Goal: Navigation & Orientation: Find specific page/section

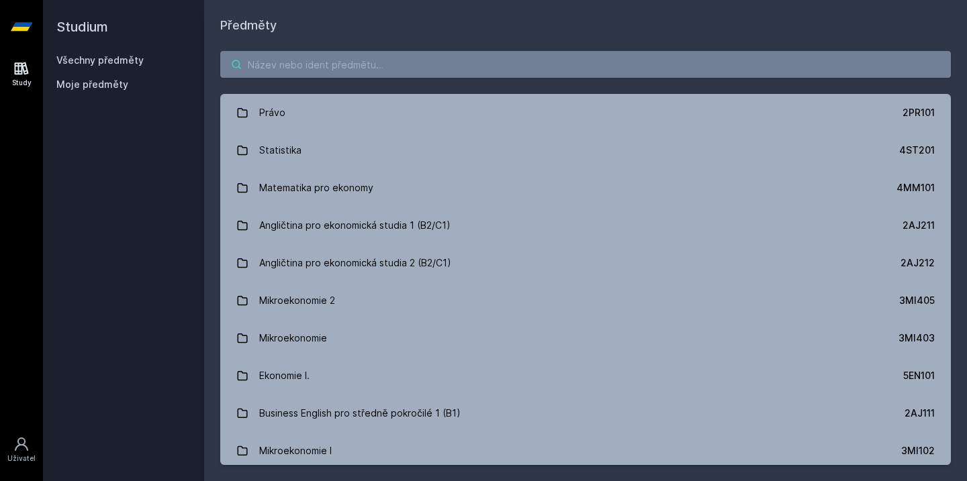
click at [598, 63] on input "search" at bounding box center [585, 64] width 731 height 27
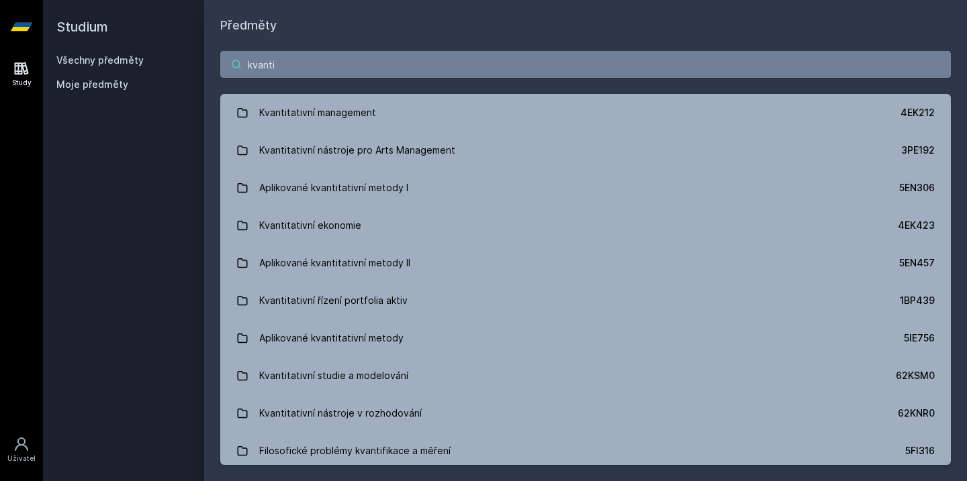
type input "kvanta"
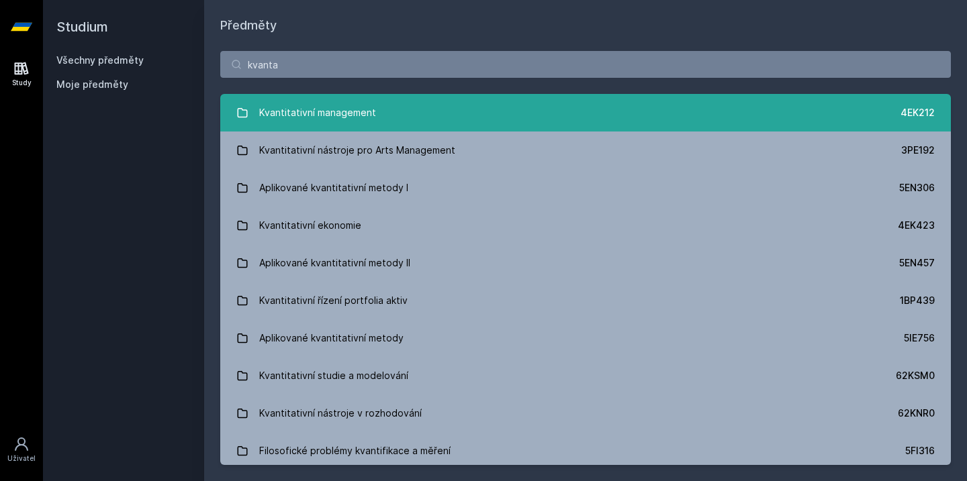
drag, startPoint x: 598, startPoint y: 63, endPoint x: 564, endPoint y: 116, distance: 63.1
click at [564, 116] on link "Kvantitativní management 4EK212" at bounding box center [585, 113] width 731 height 38
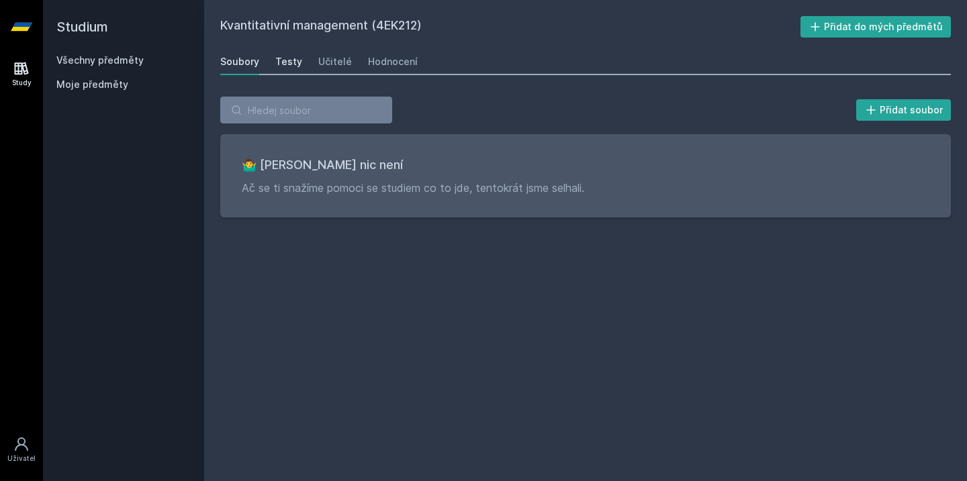
click at [288, 66] on div "Testy" at bounding box center [288, 61] width 27 height 13
click at [318, 66] on div "Učitelé" at bounding box center [335, 61] width 34 height 13
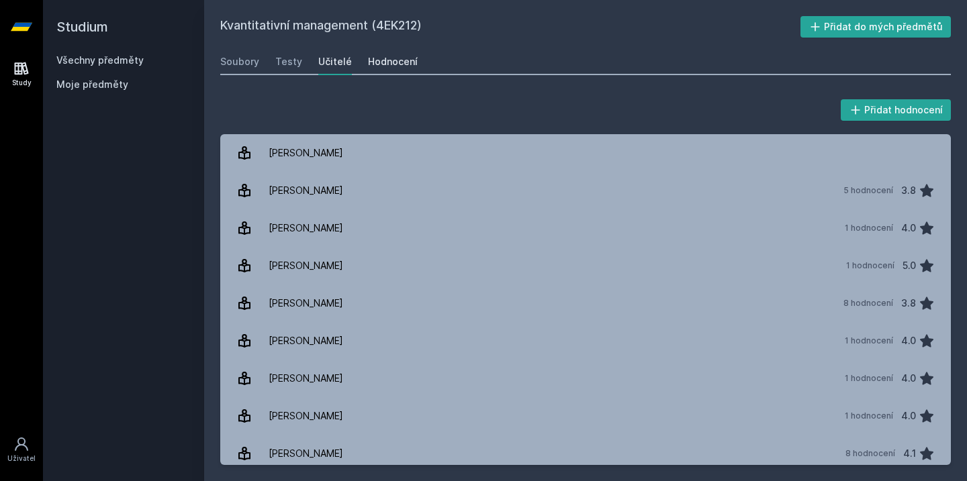
click at [396, 62] on div "Hodnocení" at bounding box center [393, 61] width 50 height 13
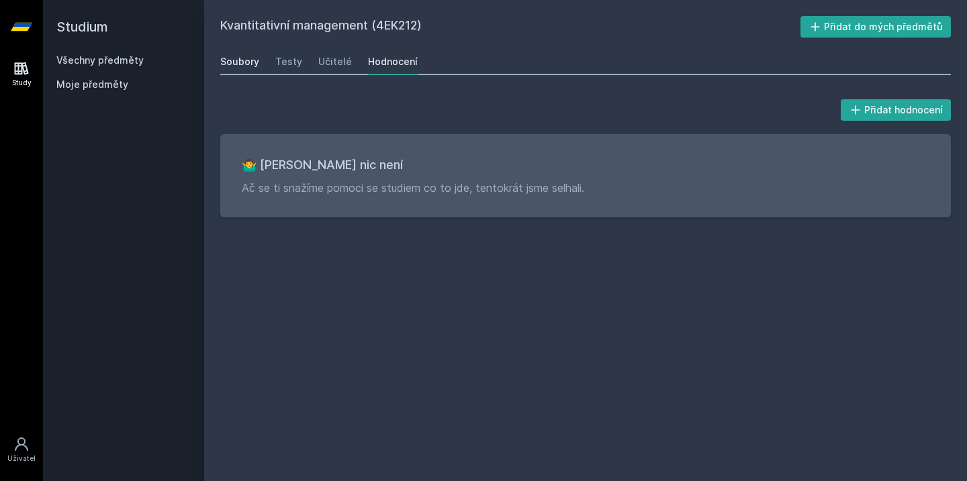
click at [248, 65] on div "Soubory" at bounding box center [239, 61] width 39 height 13
